Goal: Task Accomplishment & Management: Manage account settings

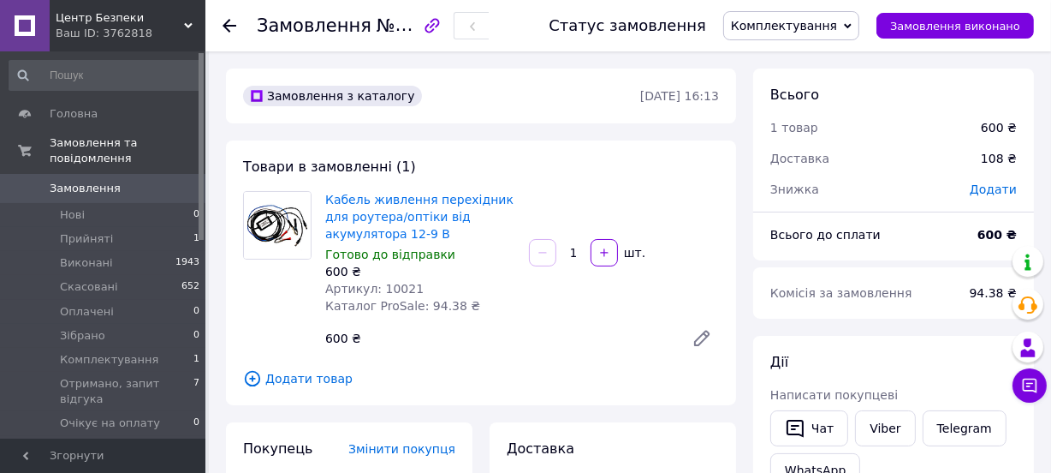
scroll to position [778, 0]
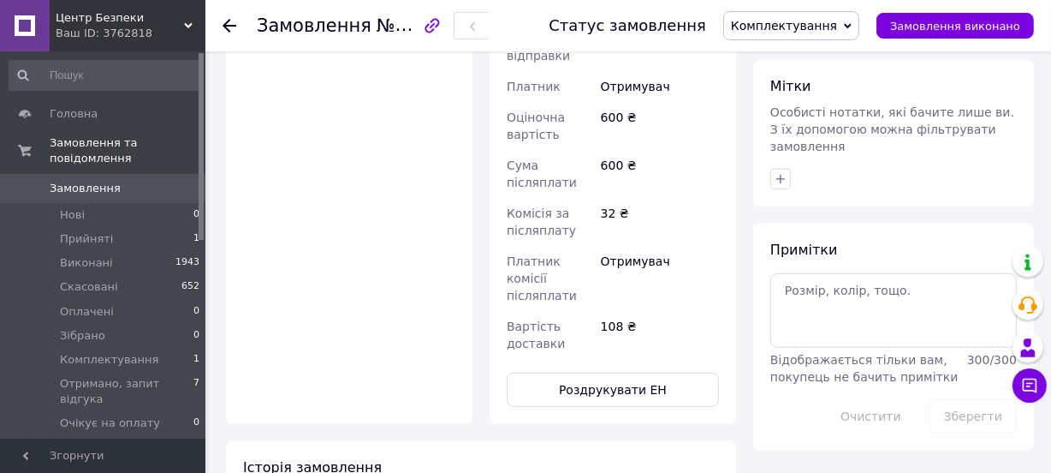
click at [88, 181] on span "Замовлення" at bounding box center [85, 188] width 71 height 15
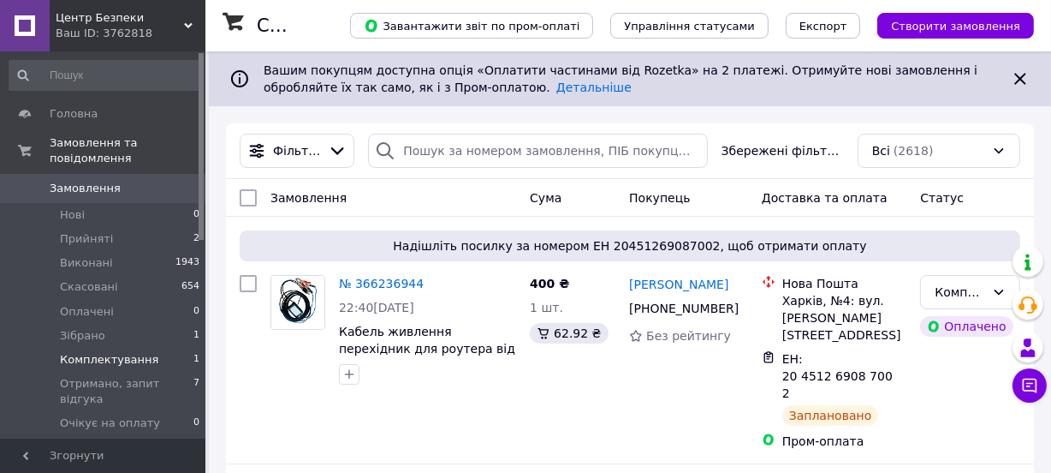
click at [103, 352] on span "Комплектування" at bounding box center [109, 359] width 98 height 15
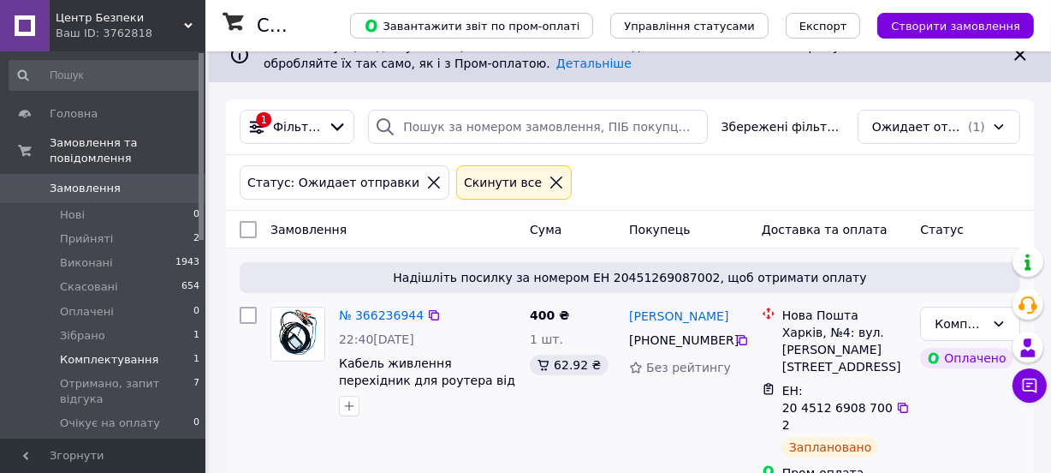
scroll to position [29, 0]
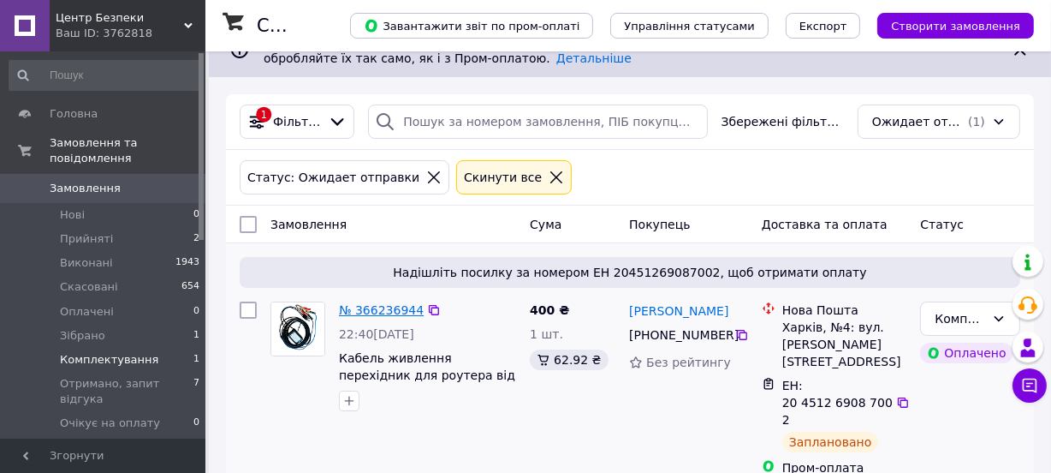
click at [387, 312] on link "№ 366236944" at bounding box center [381, 310] width 85 height 14
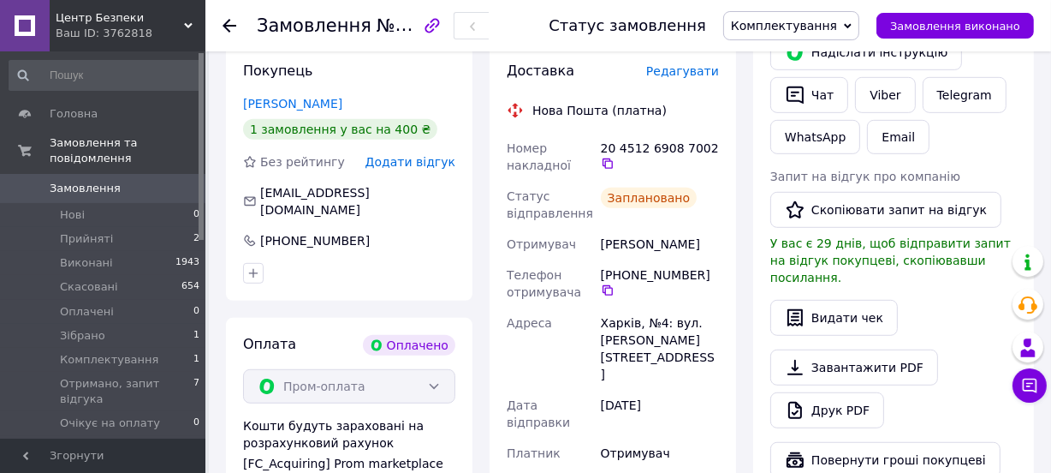
scroll to position [933, 0]
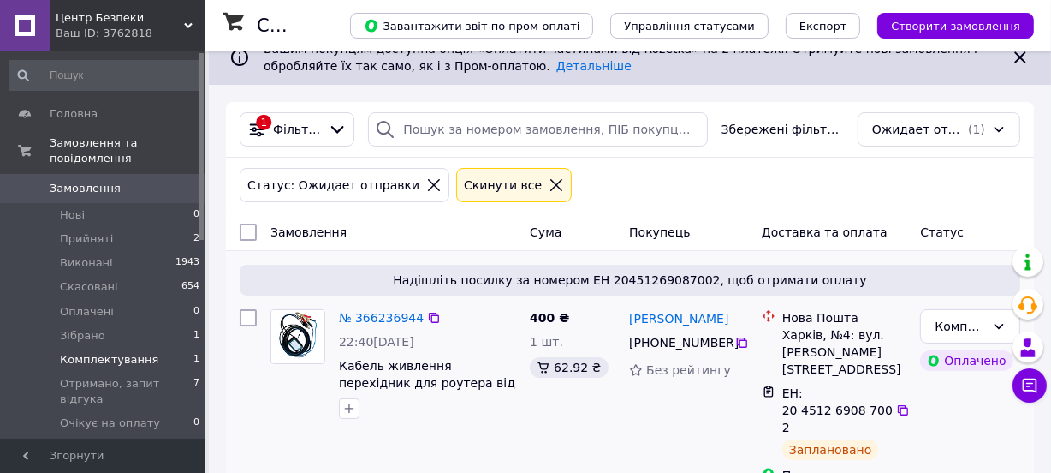
scroll to position [29, 0]
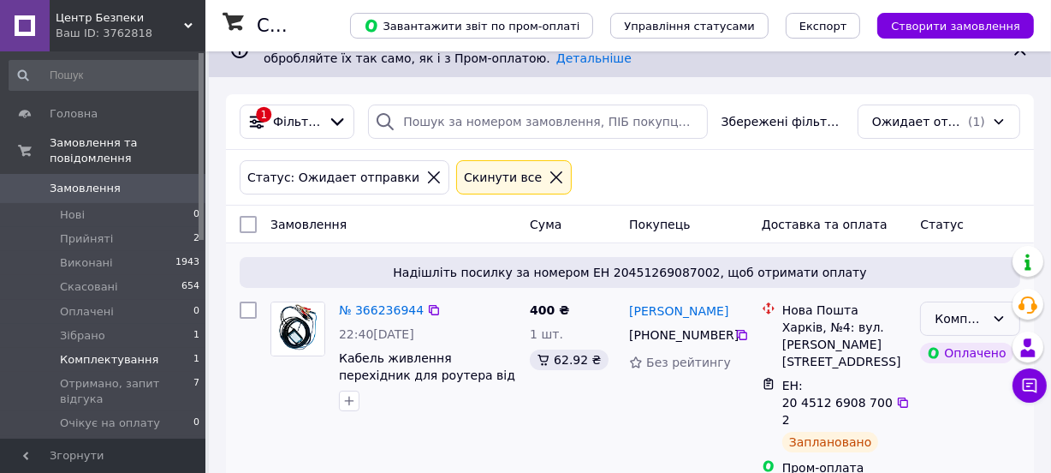
click at [1002, 320] on icon at bounding box center [999, 319] width 14 height 14
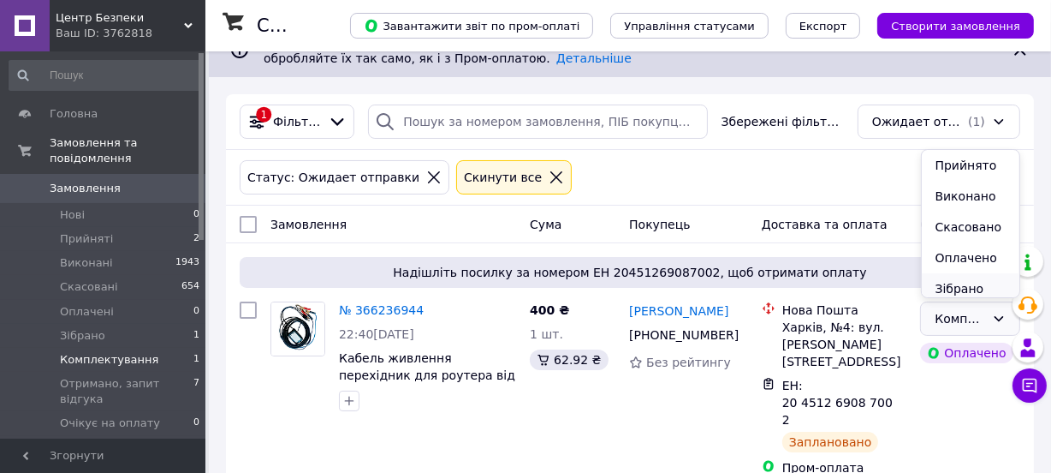
click at [973, 288] on li "Зібрано" at bounding box center [971, 288] width 98 height 31
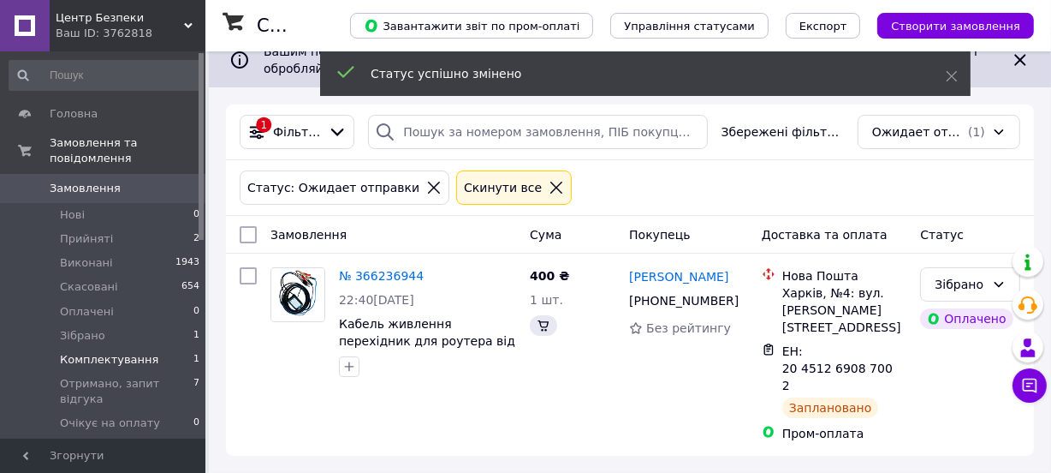
scroll to position [0, 0]
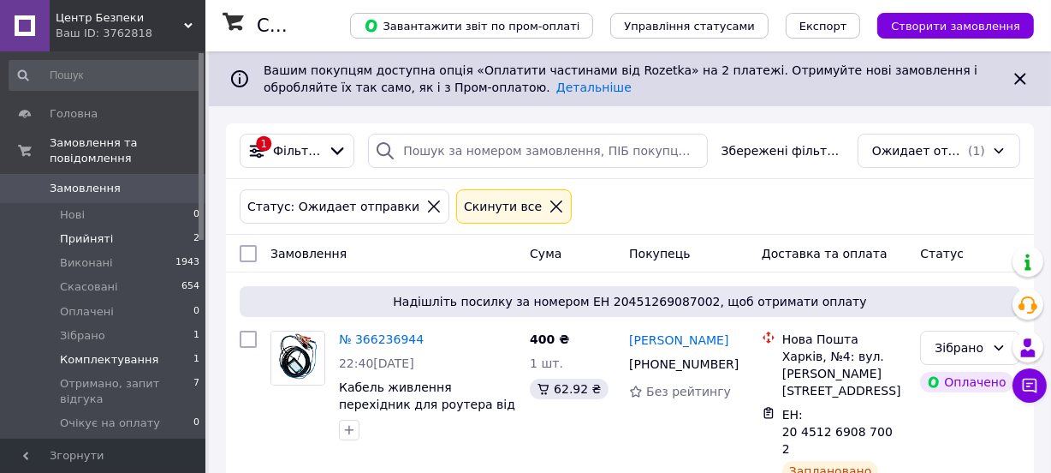
click at [122, 227] on li "Прийняті 2" at bounding box center [105, 239] width 210 height 24
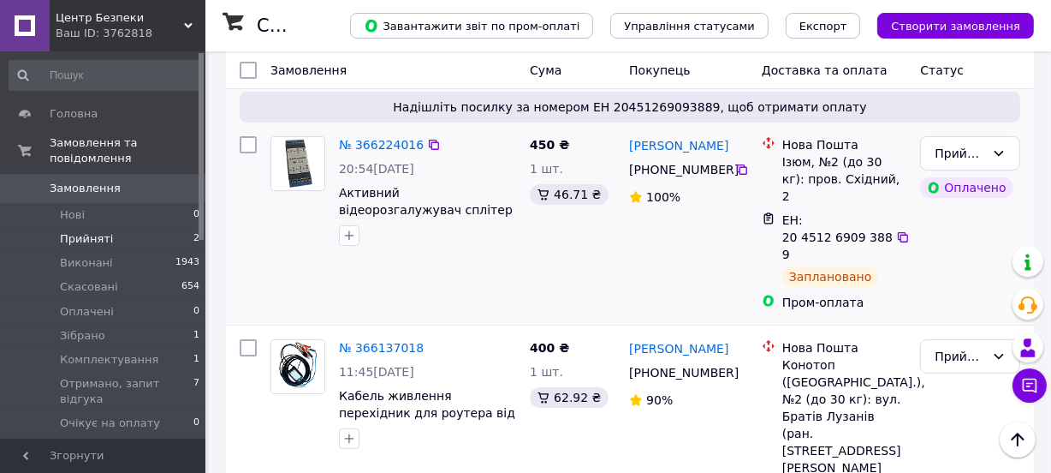
scroll to position [208, 0]
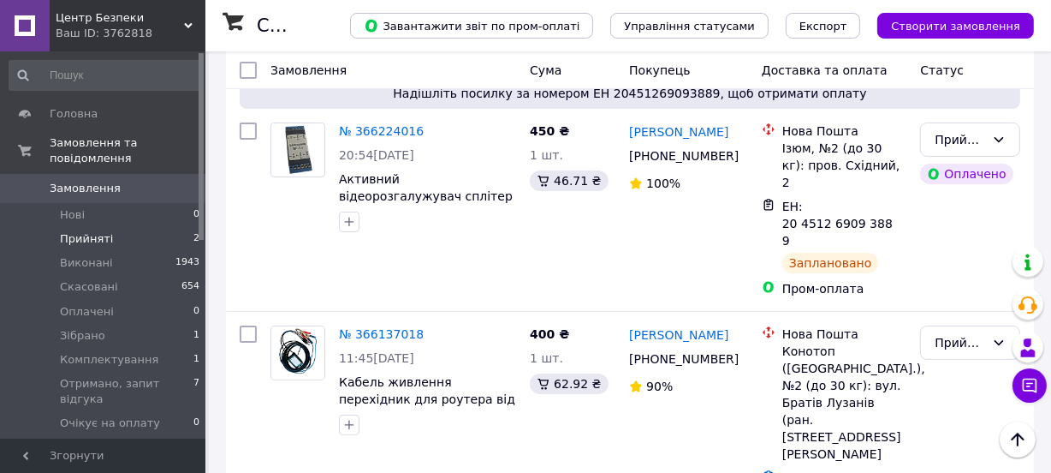
click at [109, 181] on span "Замовлення" at bounding box center [85, 188] width 71 height 15
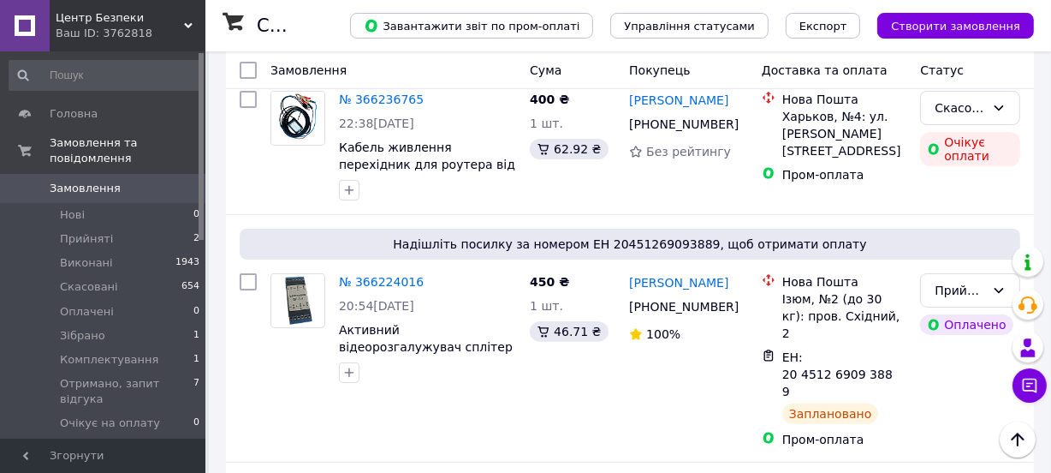
scroll to position [389, 0]
